Goal: Find specific page/section: Find specific page/section

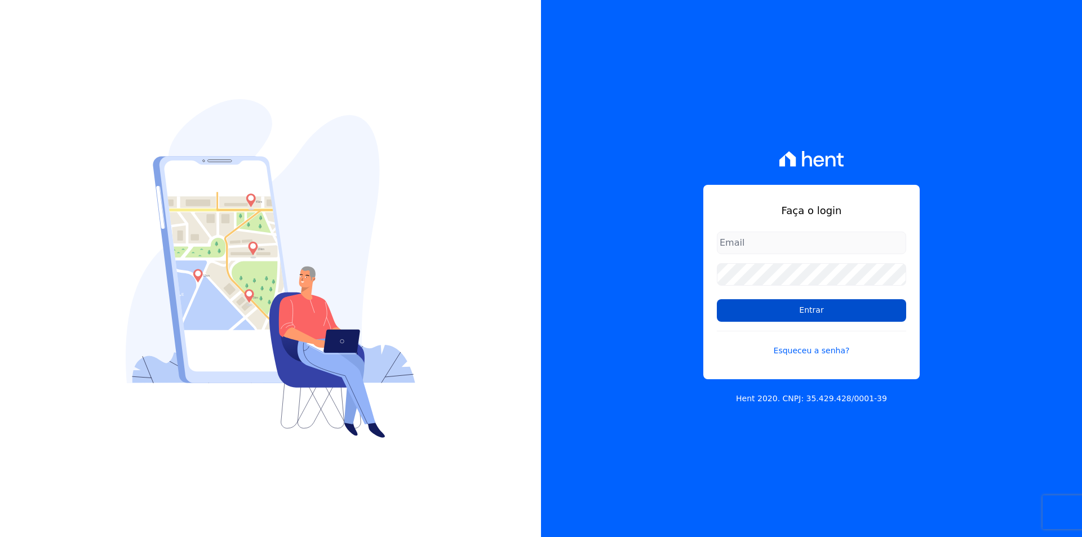
type input "[EMAIL_ADDRESS][DOMAIN_NAME]"
click at [843, 312] on input "Entrar" at bounding box center [811, 310] width 189 height 23
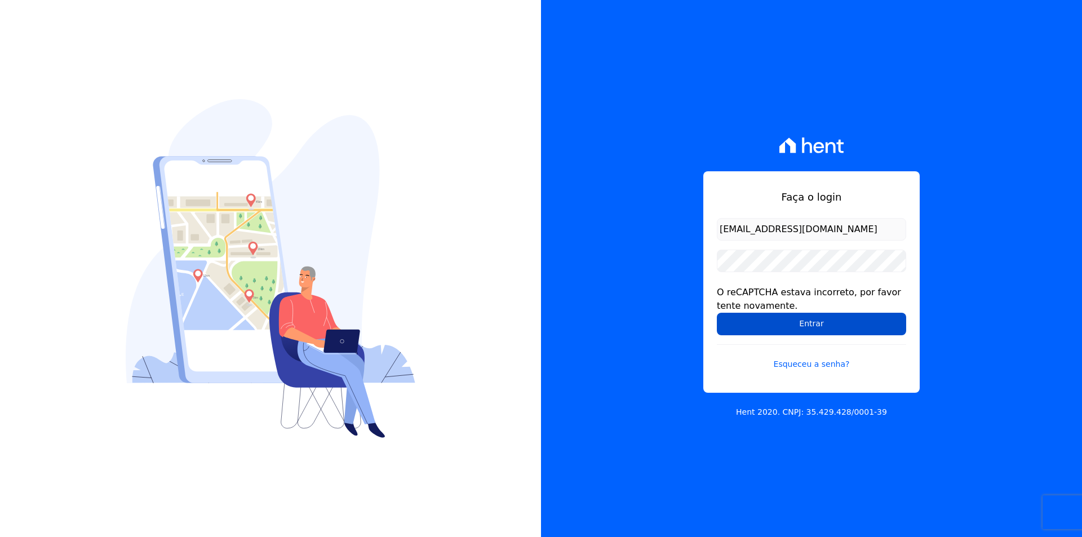
click at [778, 317] on input "Entrar" at bounding box center [811, 324] width 189 height 23
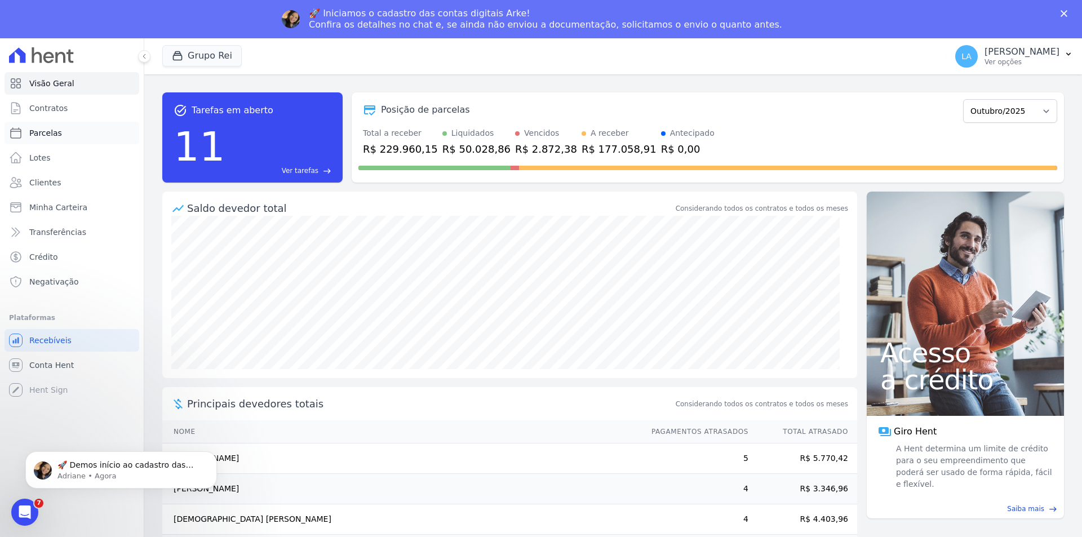
click at [51, 136] on span "Parcelas" at bounding box center [45, 132] width 33 height 11
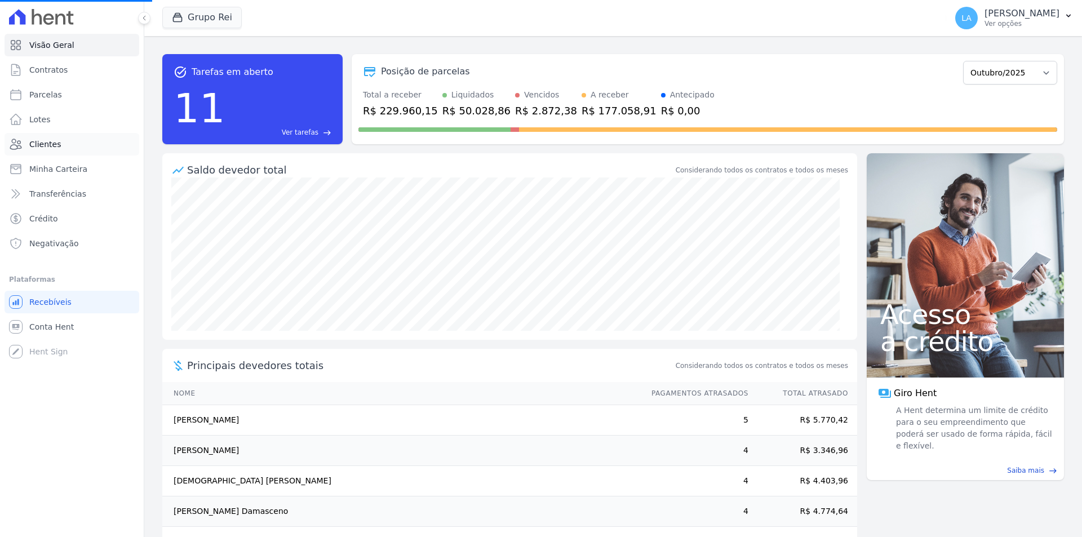
click at [37, 145] on span "Clientes" at bounding box center [45, 144] width 32 height 11
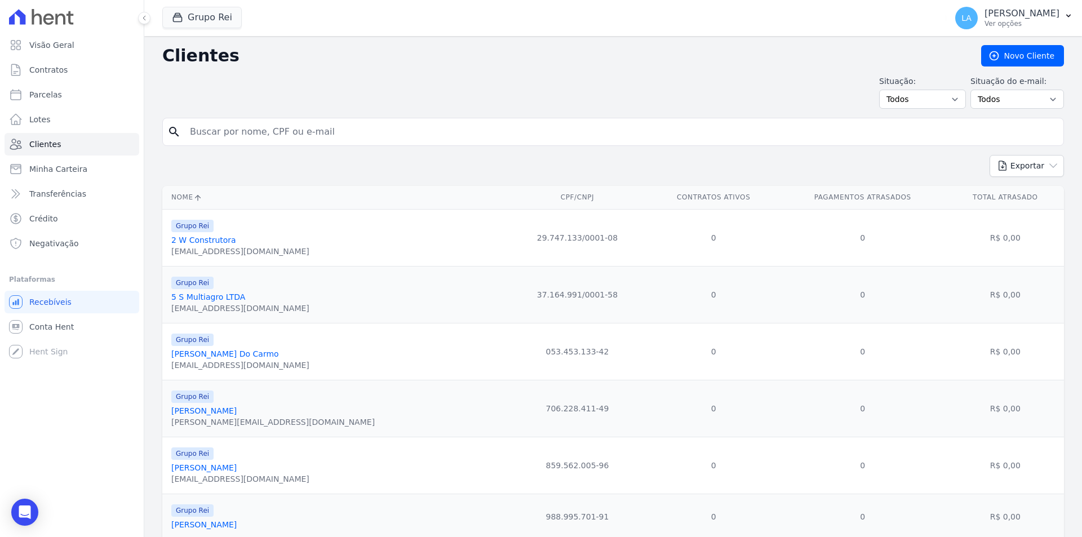
click at [207, 131] on input "search" at bounding box center [620, 132] width 875 height 23
paste input "058.271.774-40"
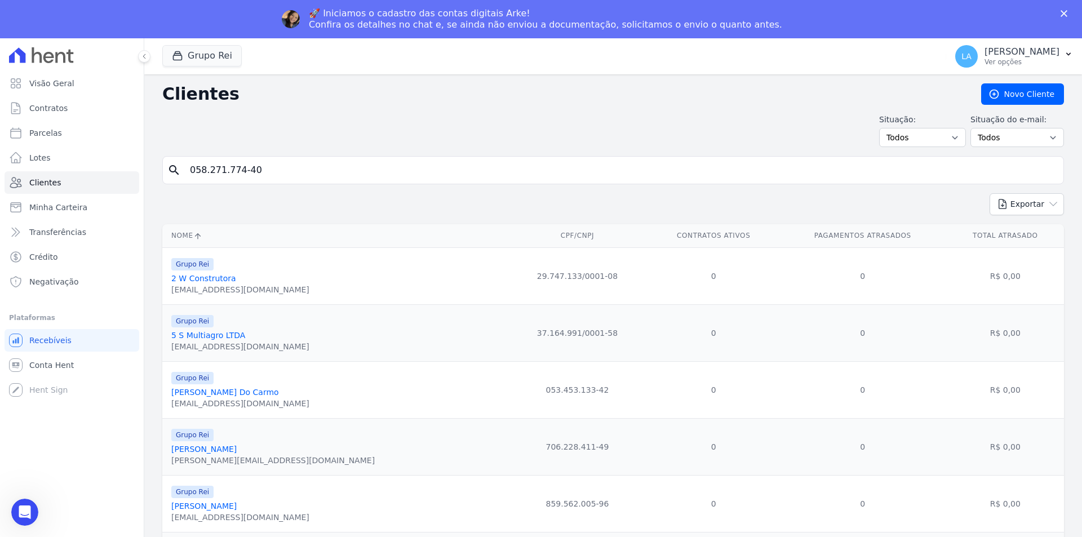
type input "058.271.774-40"
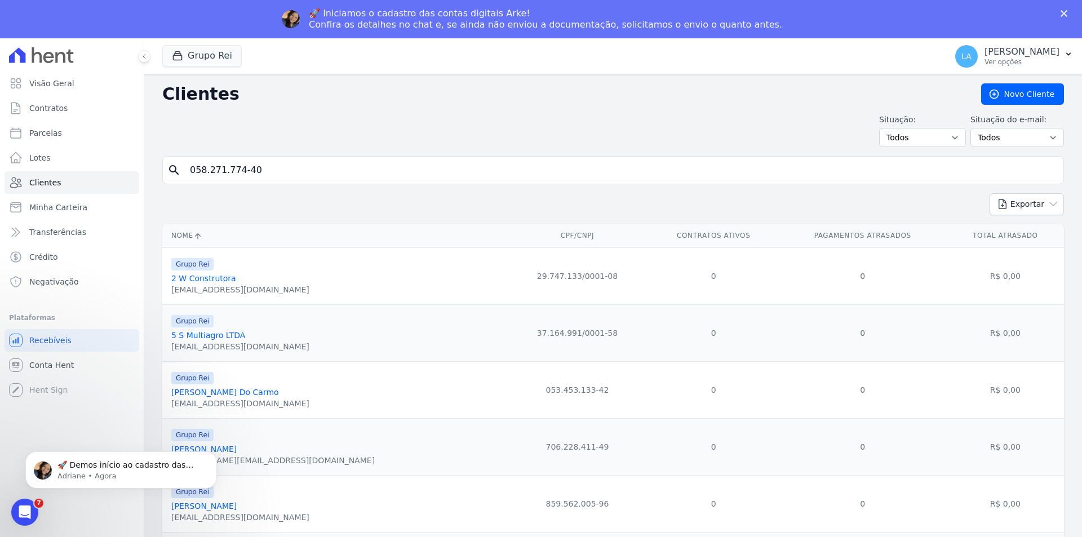
select select
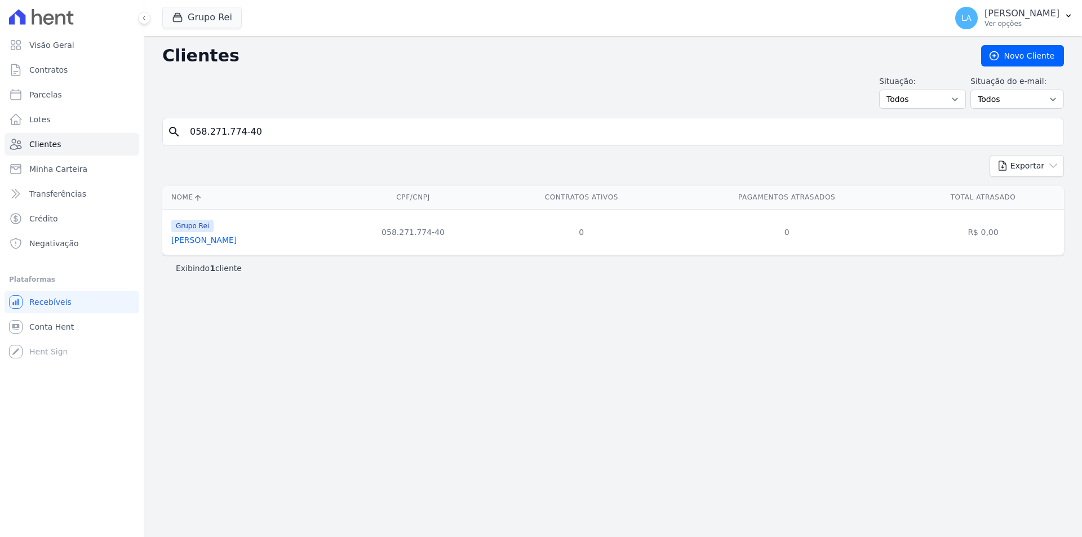
click at [225, 238] on link "[PERSON_NAME]" at bounding box center [203, 239] width 65 height 9
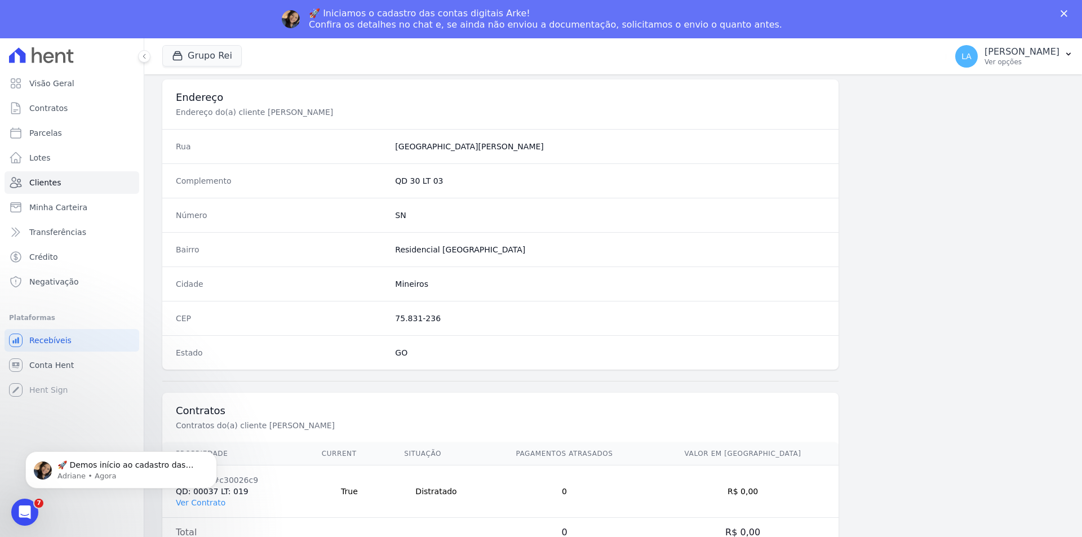
click at [976, 410] on div "Informações Básicas Detalhes do(a) cliente [PERSON_NAME] Nome Helio Sobrenome S…" at bounding box center [612, 92] width 901 height 948
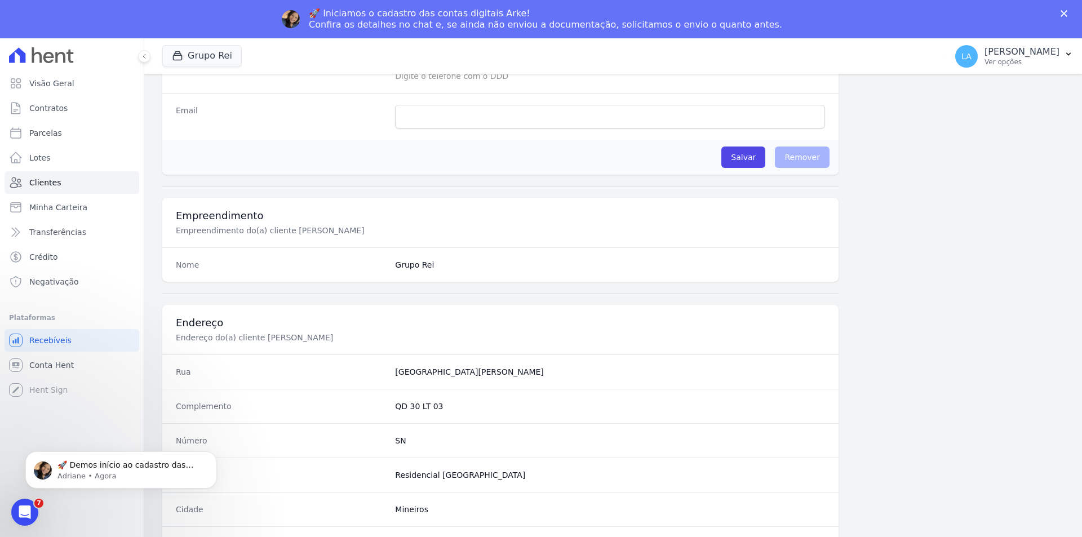
scroll to position [517, 0]
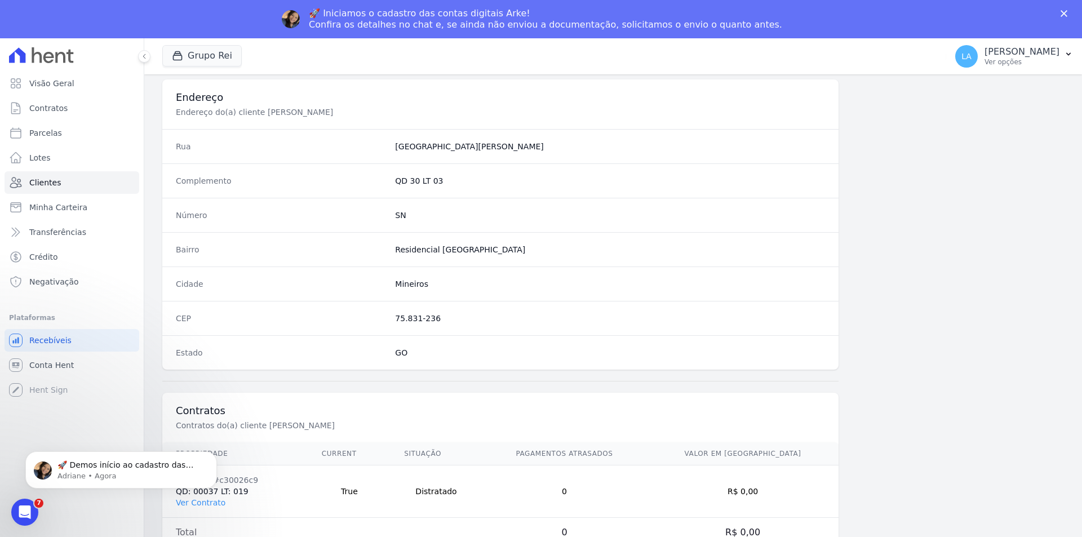
drag, startPoint x: 195, startPoint y: 531, endPoint x: 180, endPoint y: 532, distance: 15.2
click at [189, 532] on td "Total" at bounding box center [235, 533] width 146 height 30
click at [177, 534] on td "Total" at bounding box center [235, 533] width 146 height 30
drag, startPoint x: 183, startPoint y: 531, endPoint x: 439, endPoint y: 540, distance: 256.5
click at [439, 536] on html "Visão Geral Contratos [GEOGRAPHIC_DATA] Lotes Clientes Minha Carteira Transferê…" at bounding box center [541, 287] width 1082 height 575
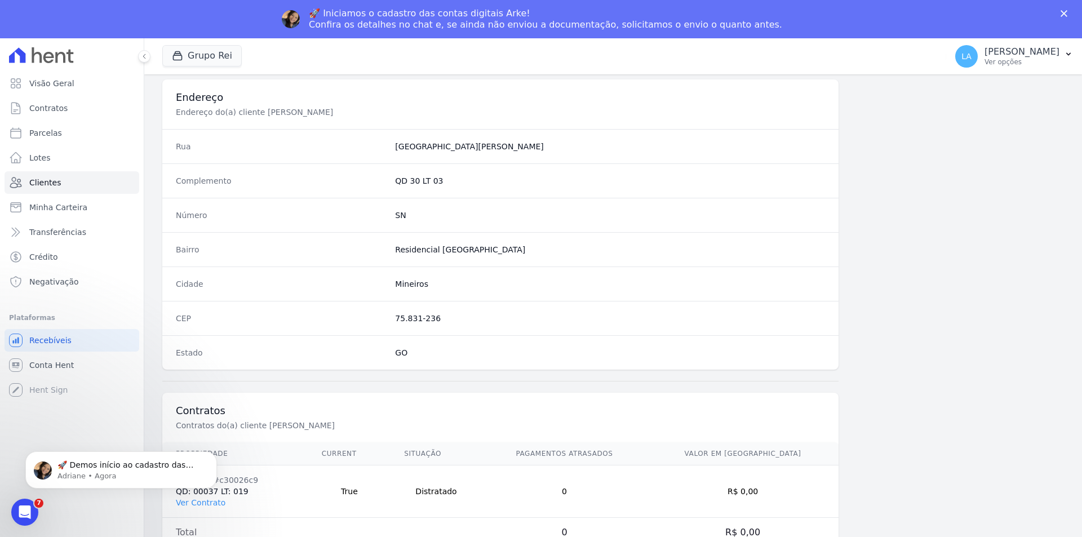
click at [539, 531] on td "0" at bounding box center [564, 533] width 165 height 30
drag, startPoint x: 444, startPoint y: 528, endPoint x: 421, endPoint y: 536, distance: 24.8
click at [421, 536] on td at bounding box center [435, 533] width 91 height 30
click at [192, 501] on body "🚀 Demos início ao cadastro das Contas Digitais Arke! Iniciamos a abertura para …" at bounding box center [121, 467] width 216 height 70
click at [192, 504] on html "🚀 Demos início ao cadastro das Contas Digitais Arke! Iniciamos a abertura para …" at bounding box center [120, 467] width 225 height 79
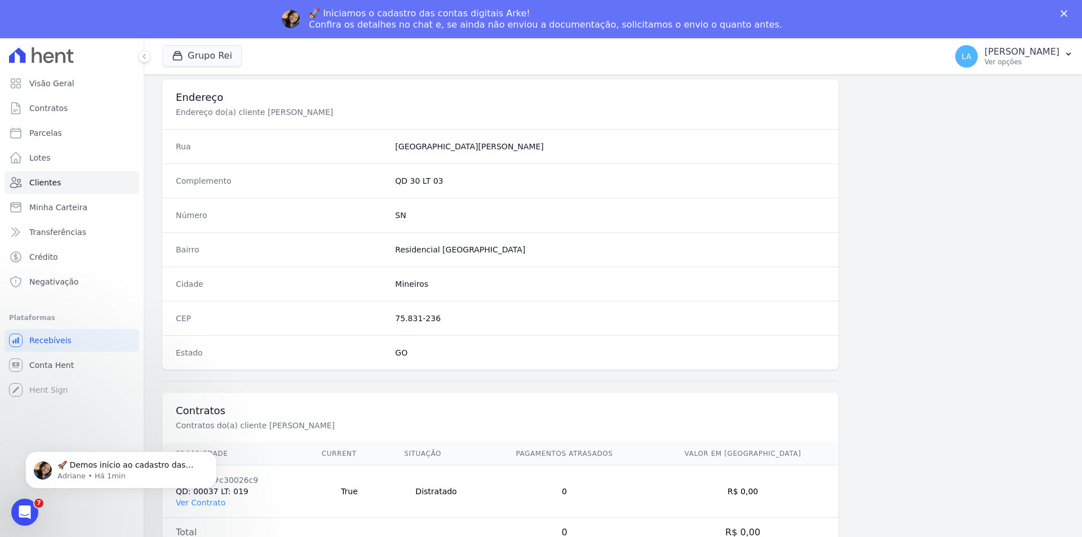
click at [194, 504] on html "🚀 Demos início ao cadastro das Contas Digitais Arke! Iniciamos a abertura para …" at bounding box center [120, 467] width 225 height 79
click at [212, 455] on icon "Dismiss notification" at bounding box center [214, 454] width 6 height 6
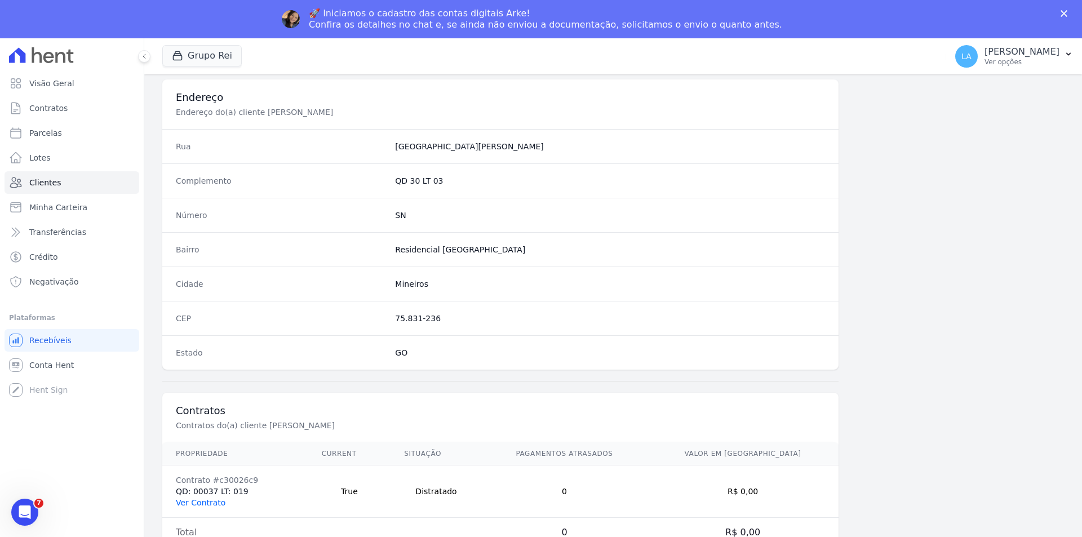
click at [201, 504] on link "Ver Contrato" at bounding box center [201, 502] width 50 height 9
